Goal: Find specific page/section: Find specific page/section

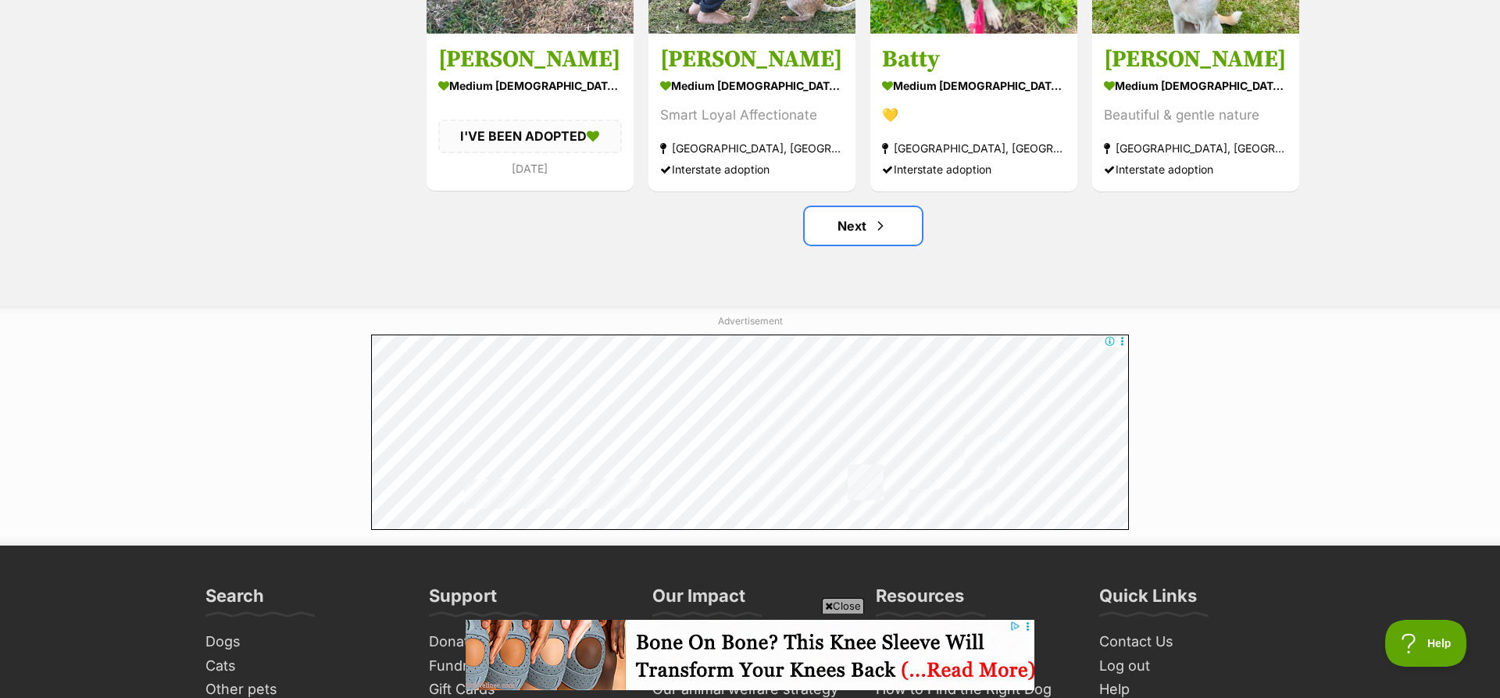
click at [851, 225] on link "Next" at bounding box center [863, 226] width 117 height 38
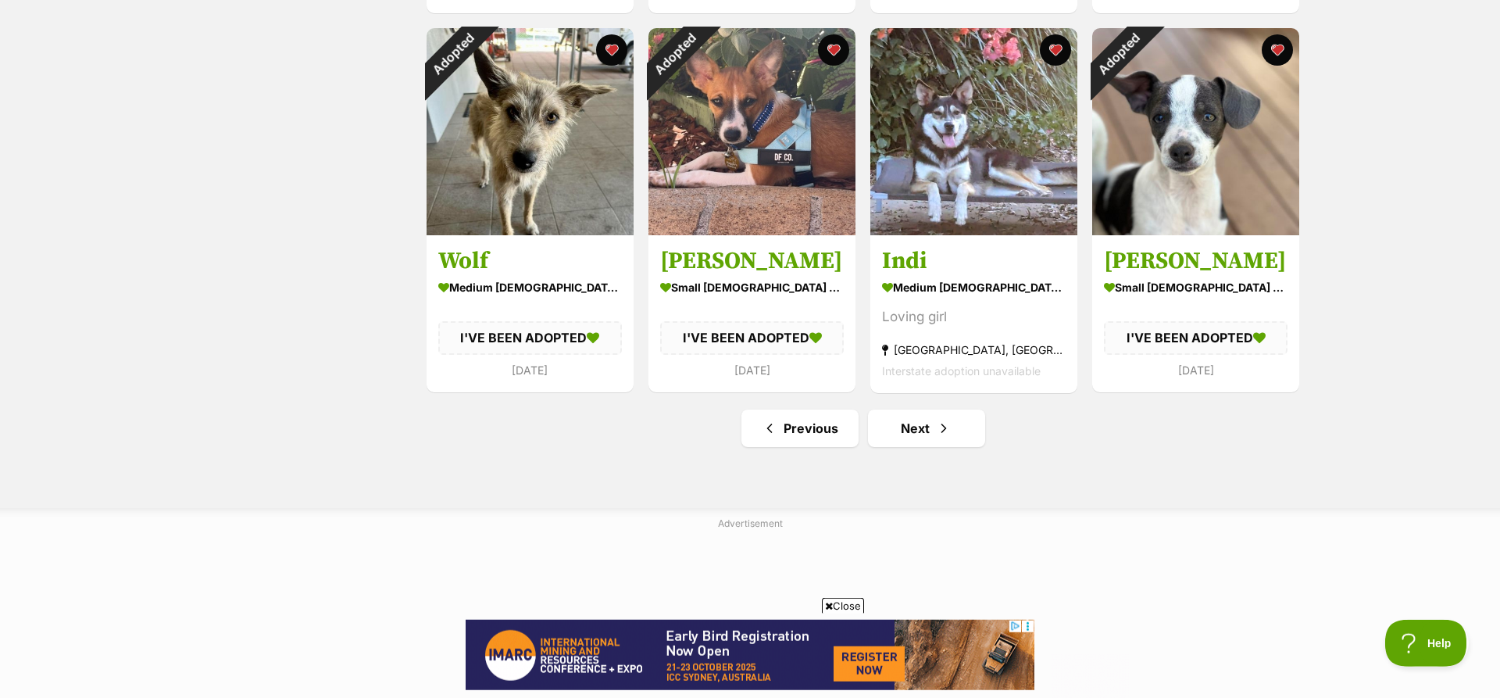
scroll to position [2013, 0]
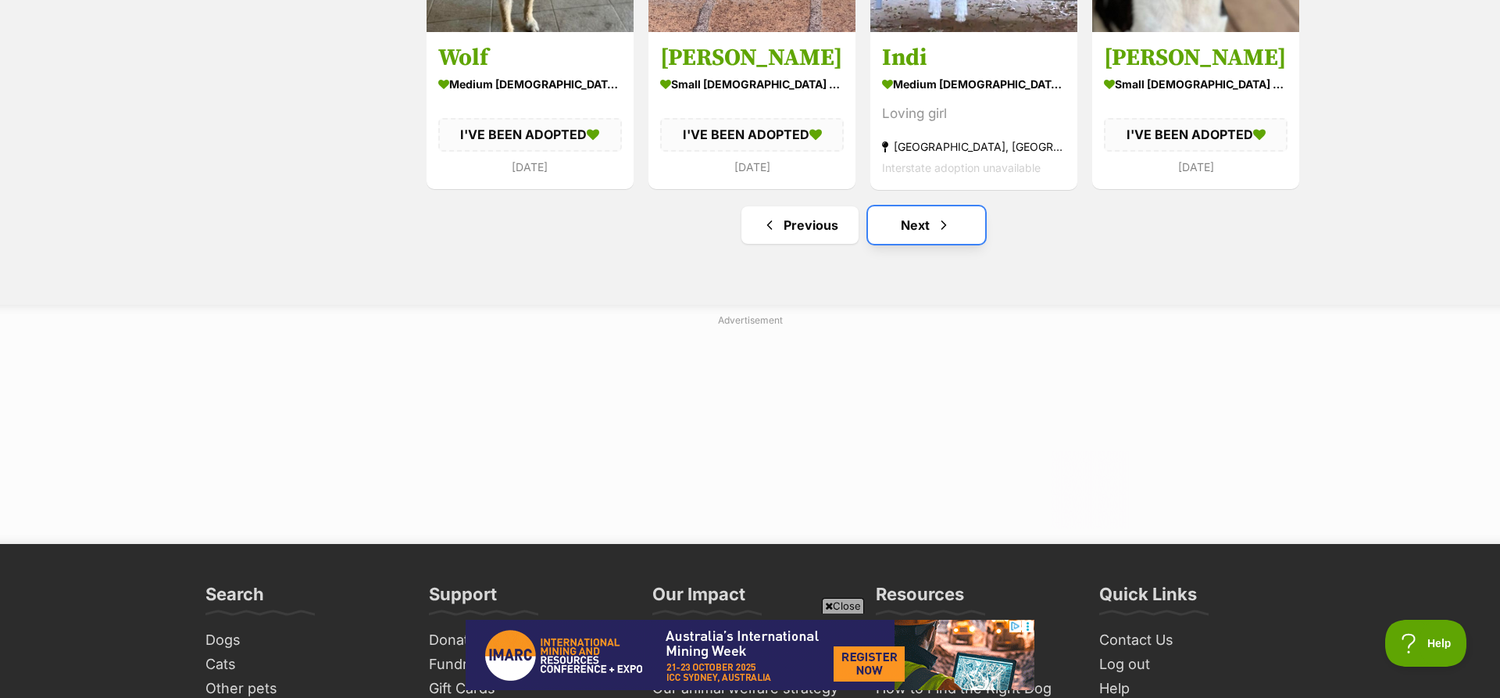
click at [914, 232] on link "Next" at bounding box center [926, 225] width 117 height 38
